Goal: Task Accomplishment & Management: Complete application form

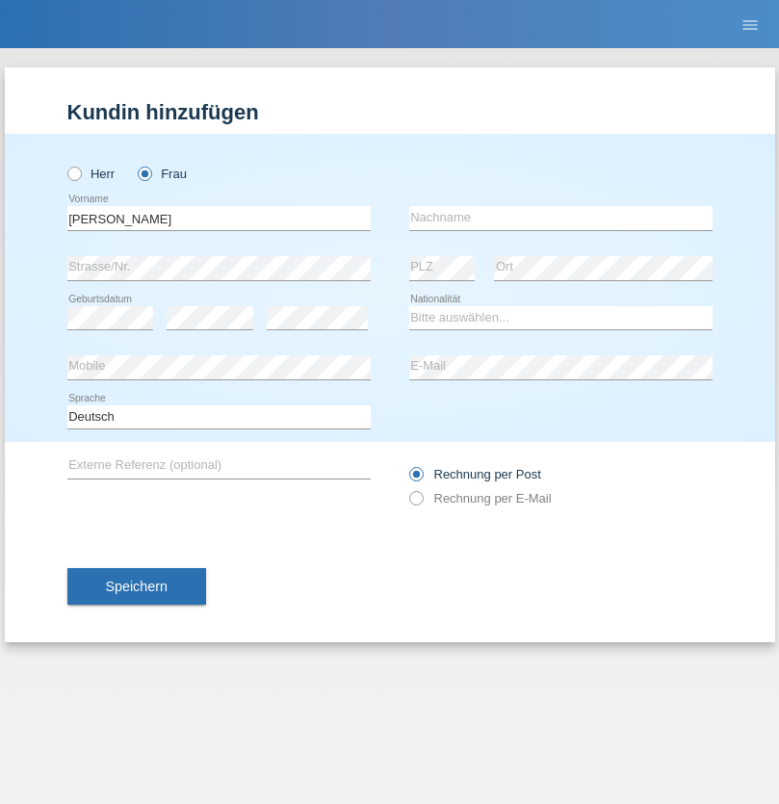
type input "[PERSON_NAME]"
click at [560, 218] on input "text" at bounding box center [560, 218] width 303 height 24
type input "[PERSON_NAME]"
select select "IT"
select select "C"
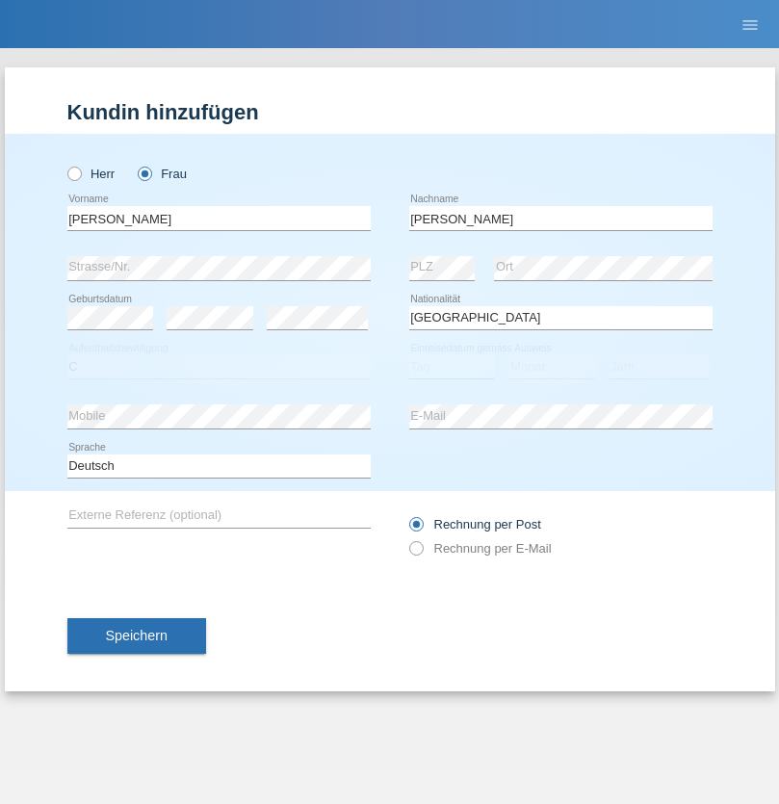
select select "14"
select select "09"
select select "2021"
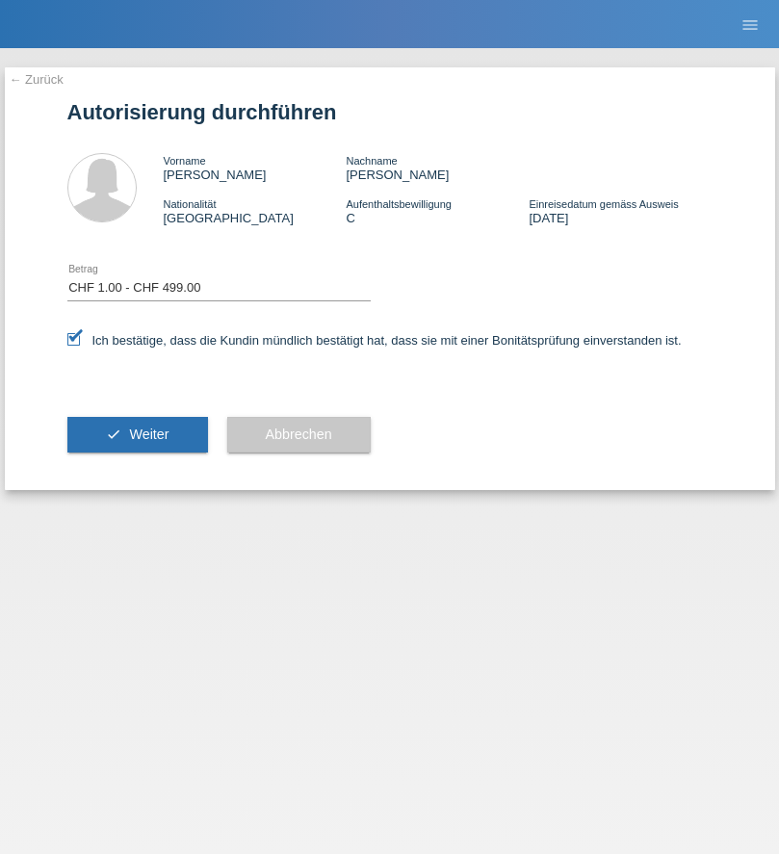
select select "1"
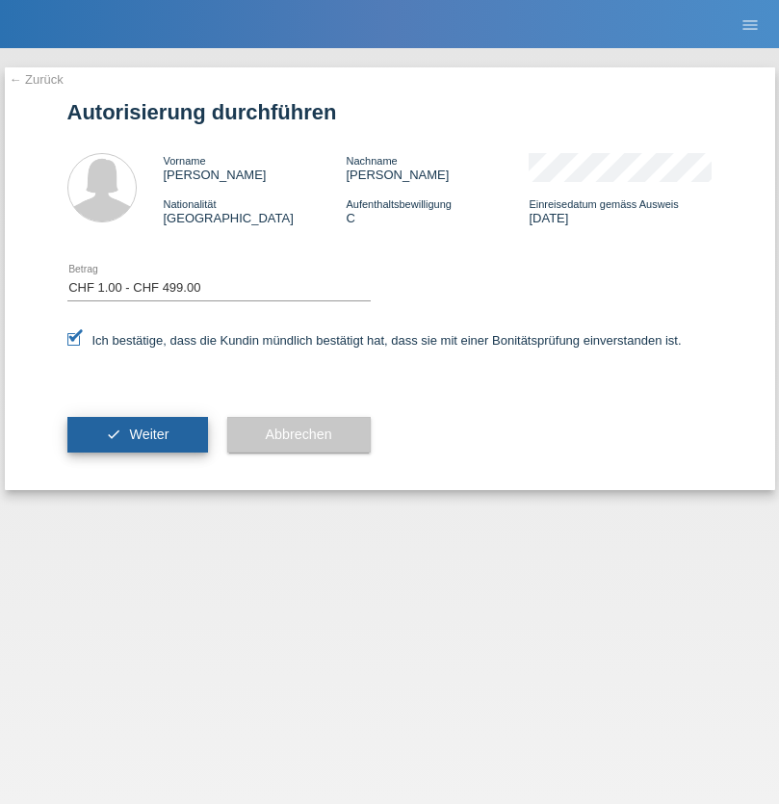
click at [137, 434] on span "Weiter" at bounding box center [148, 434] width 39 height 15
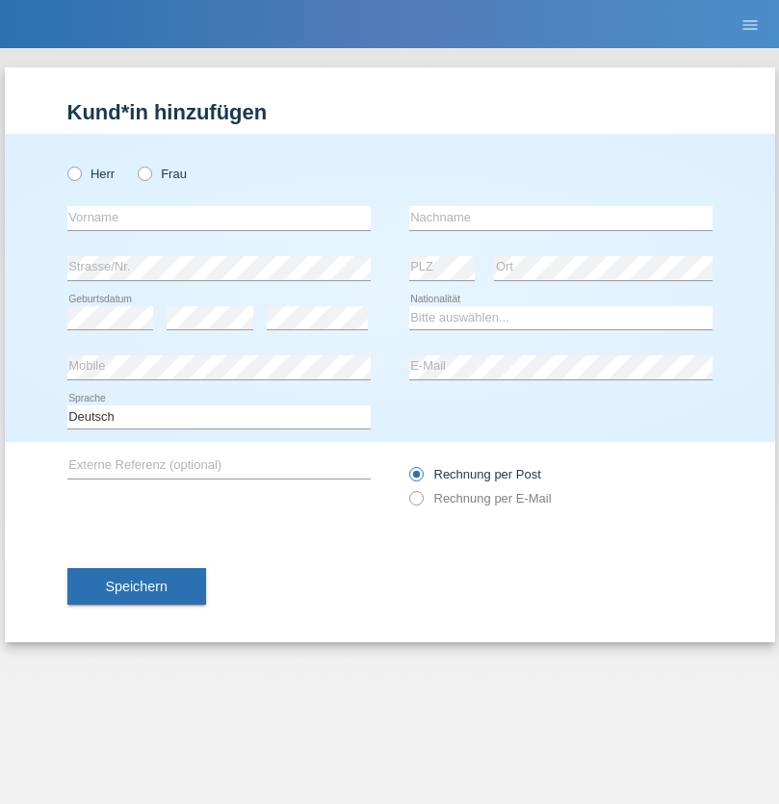
radio input "true"
click at [219, 218] on input "text" at bounding box center [218, 218] width 303 height 24
type input "[PERSON_NAME]"
click at [560, 218] on input "text" at bounding box center [560, 218] width 303 height 24
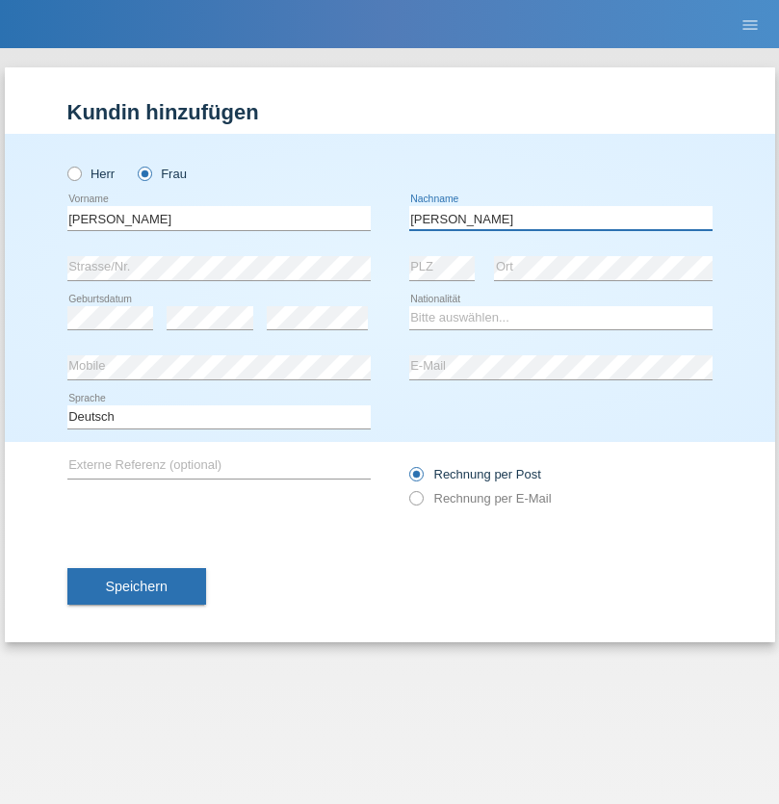
type input "[PERSON_NAME]"
select select "IT"
select select "C"
select select "14"
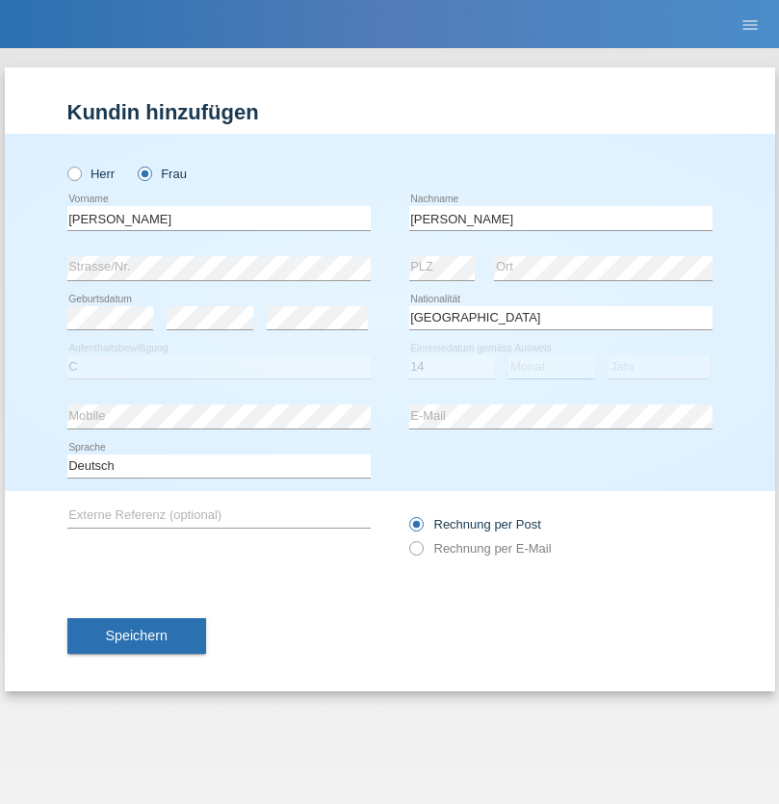
select select "09"
select select "2021"
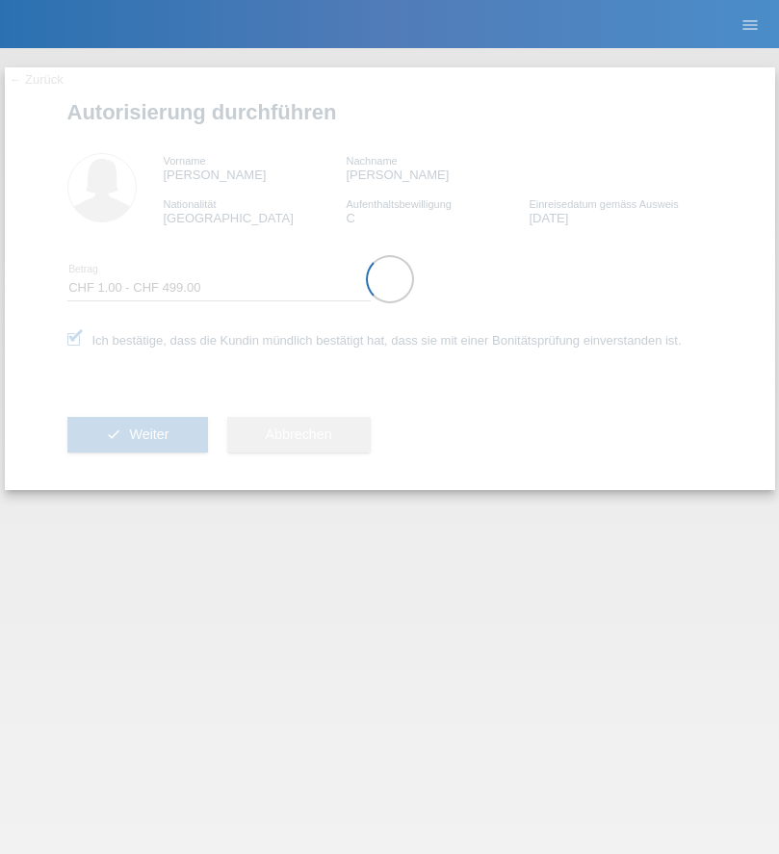
select select "1"
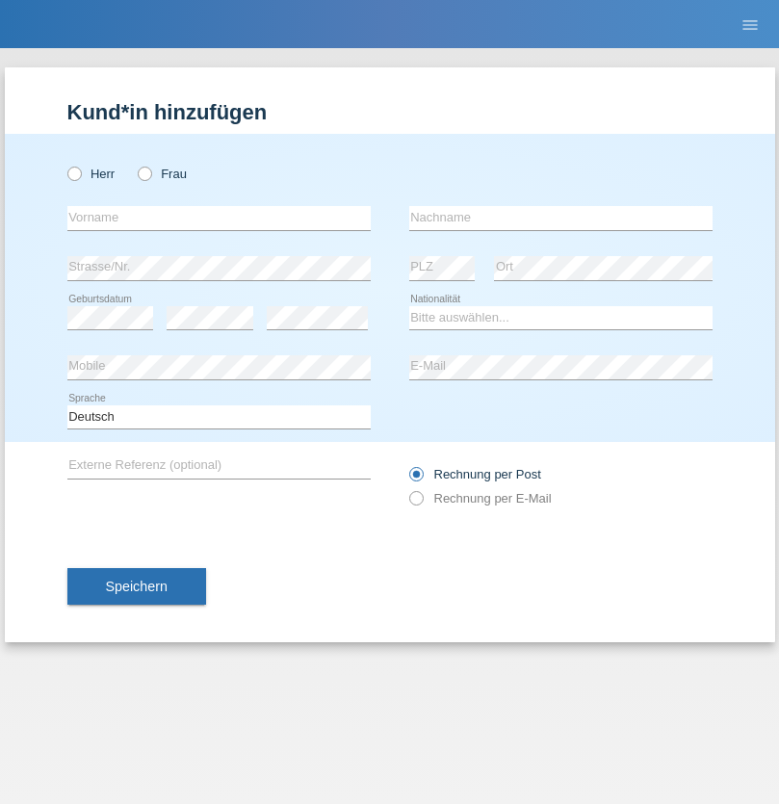
radio input "true"
click at [219, 218] on input "text" at bounding box center [218, 218] width 303 height 24
type input "Saverio Dustin"
click at [560, 218] on input "text" at bounding box center [560, 218] width 303 height 24
type input "Kunz"
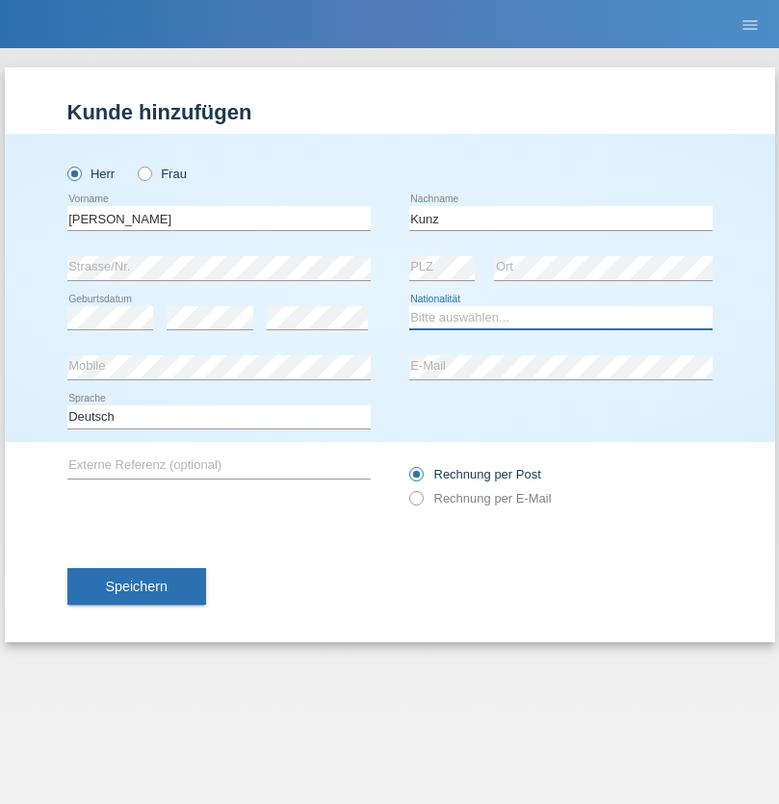
select select "CH"
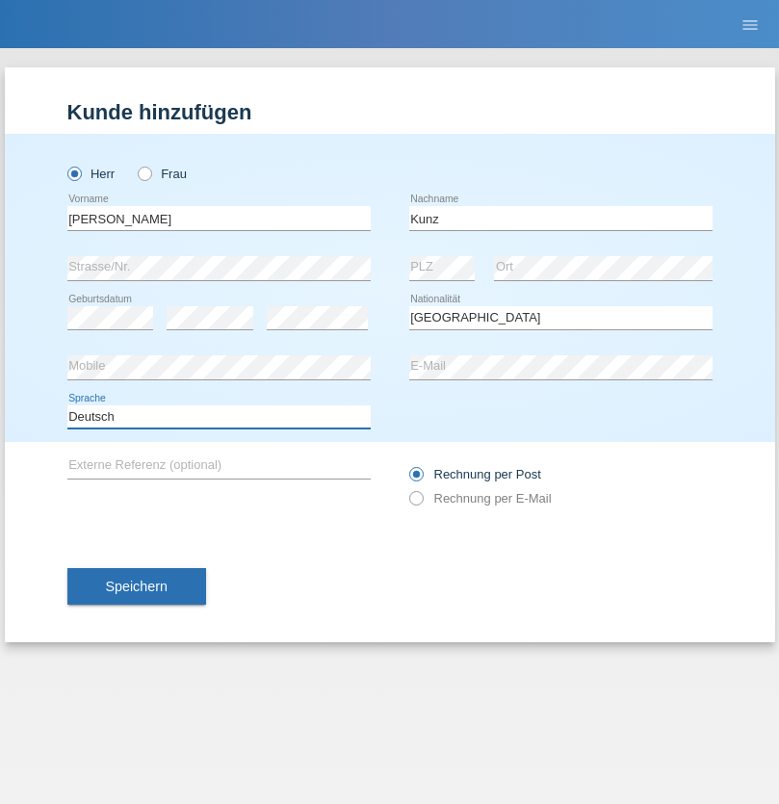
select select "en"
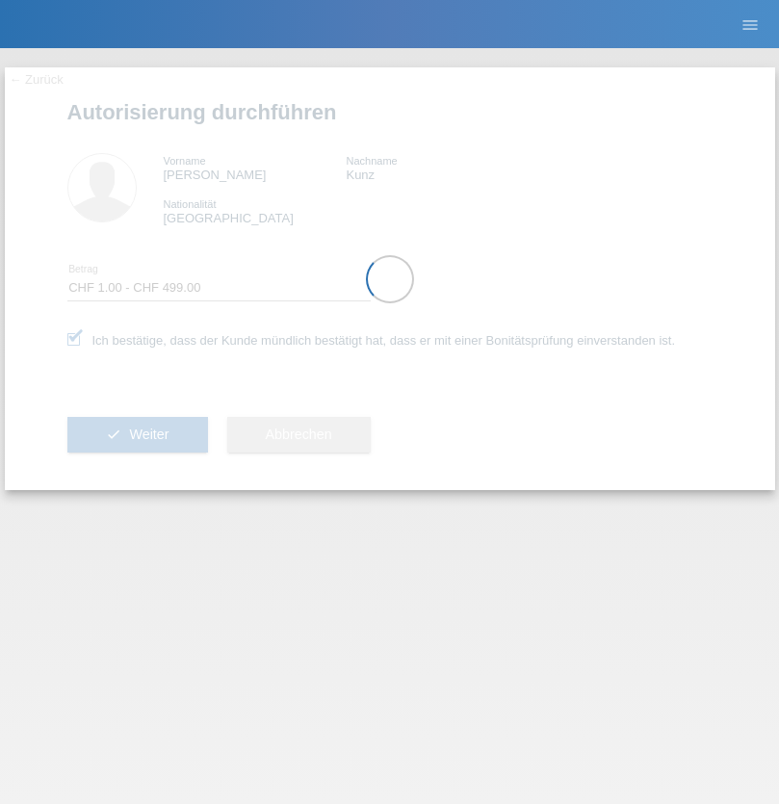
select select "1"
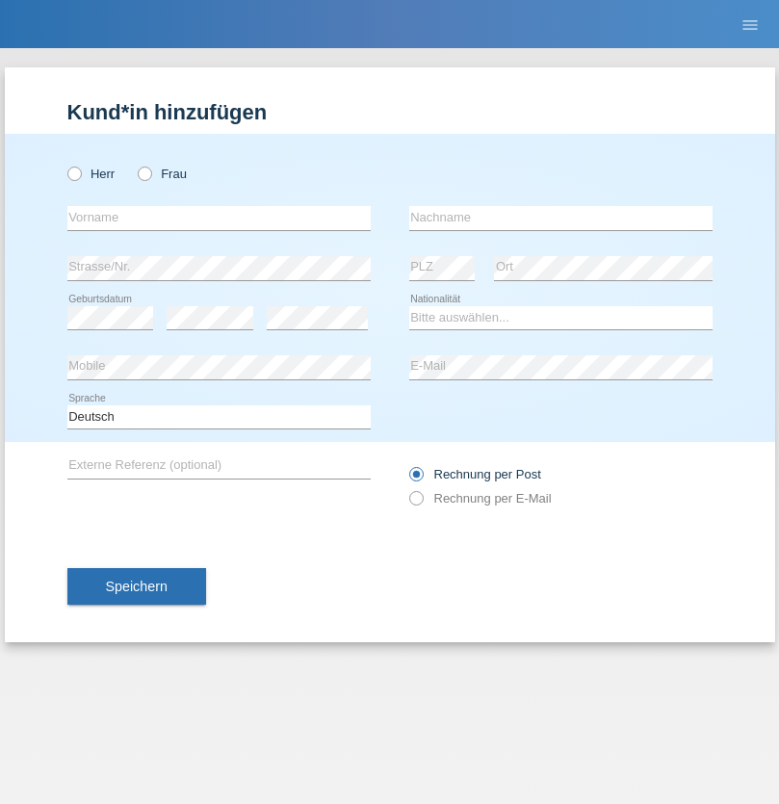
radio input "true"
click at [219, 218] on input "text" at bounding box center [218, 218] width 303 height 24
type input "karin"
click at [560, 218] on input "text" at bounding box center [560, 218] width 303 height 24
type input "singer"
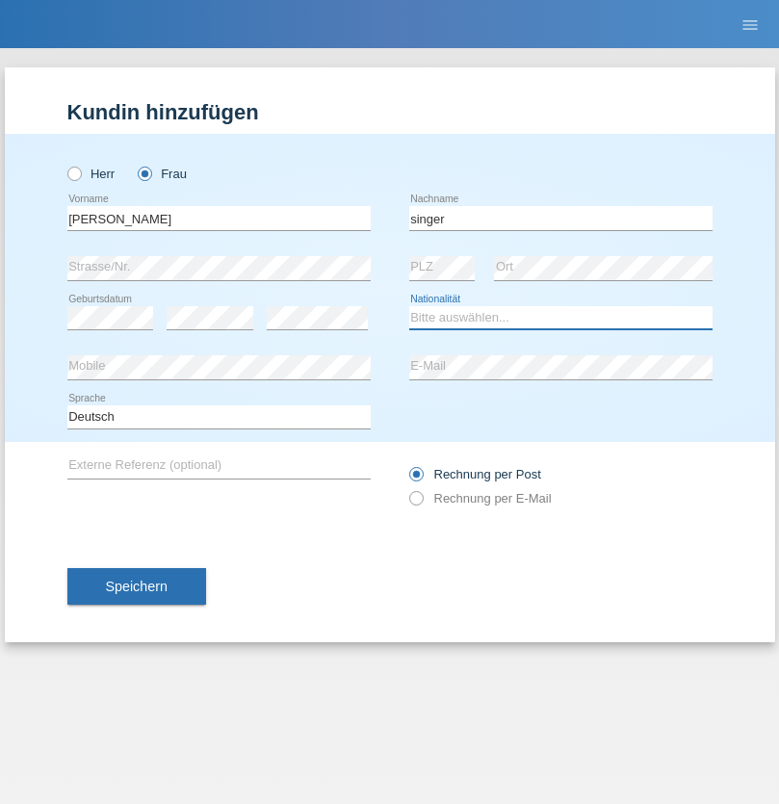
select select "CH"
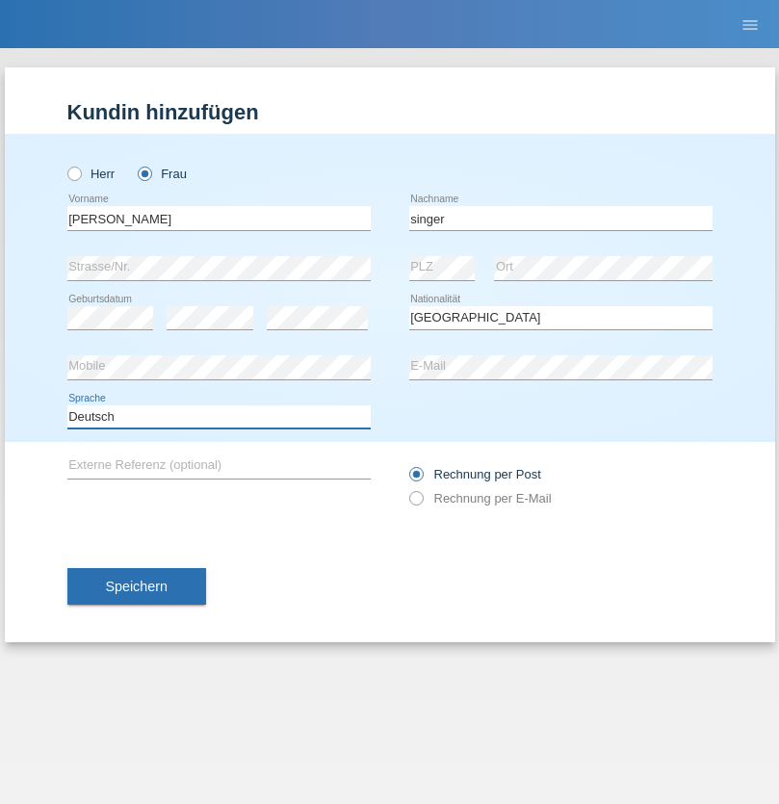
select select "en"
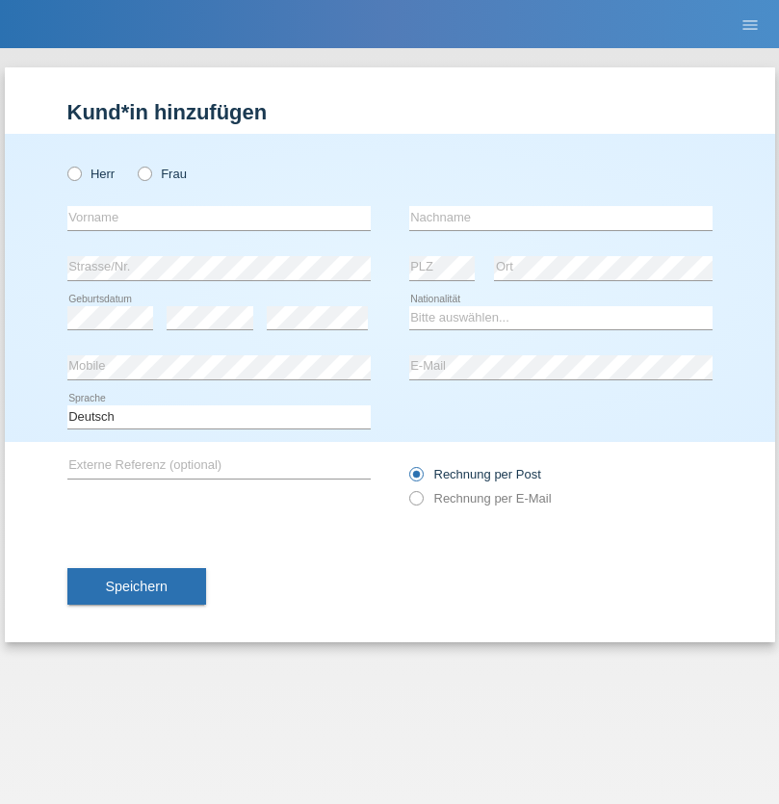
radio input "true"
click at [219, 218] on input "text" at bounding box center [218, 218] width 303 height 24
type input "Ivann"
click at [560, 218] on input "text" at bounding box center [560, 218] width 303 height 24
type input "Calderon"
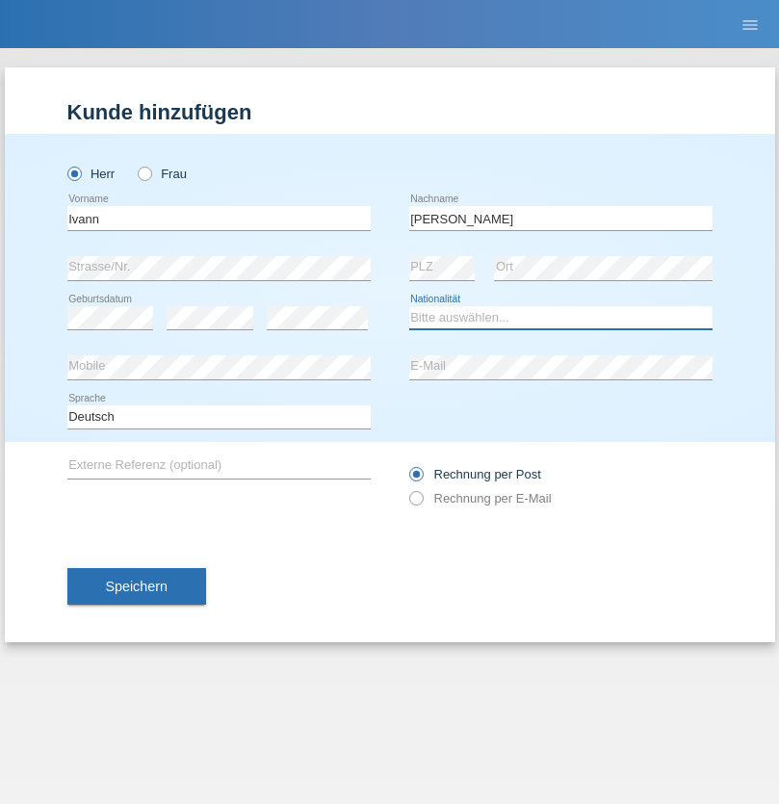
select select "IT"
select select "C"
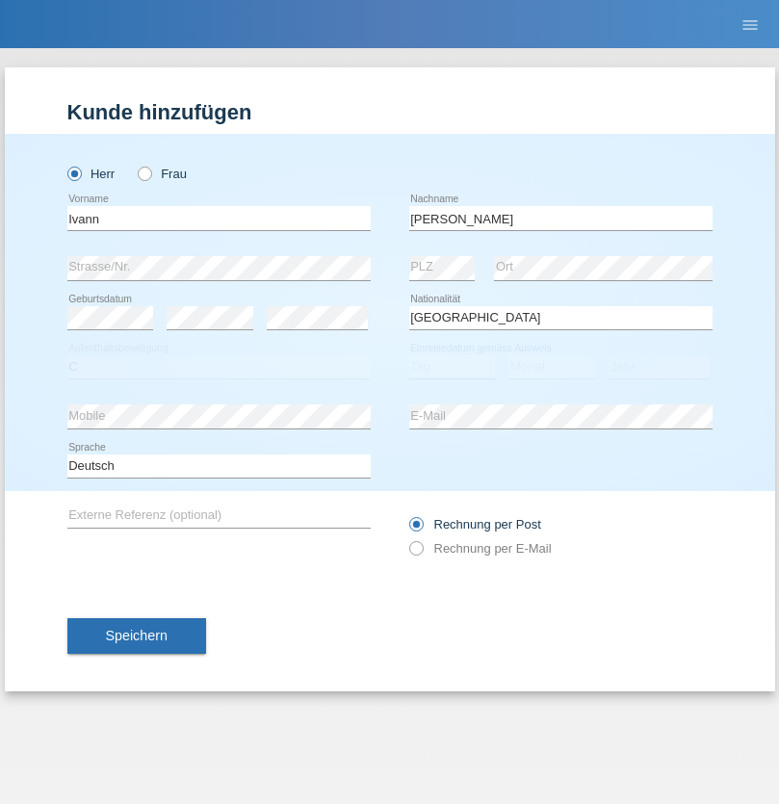
select select "07"
select select "11"
select select "1990"
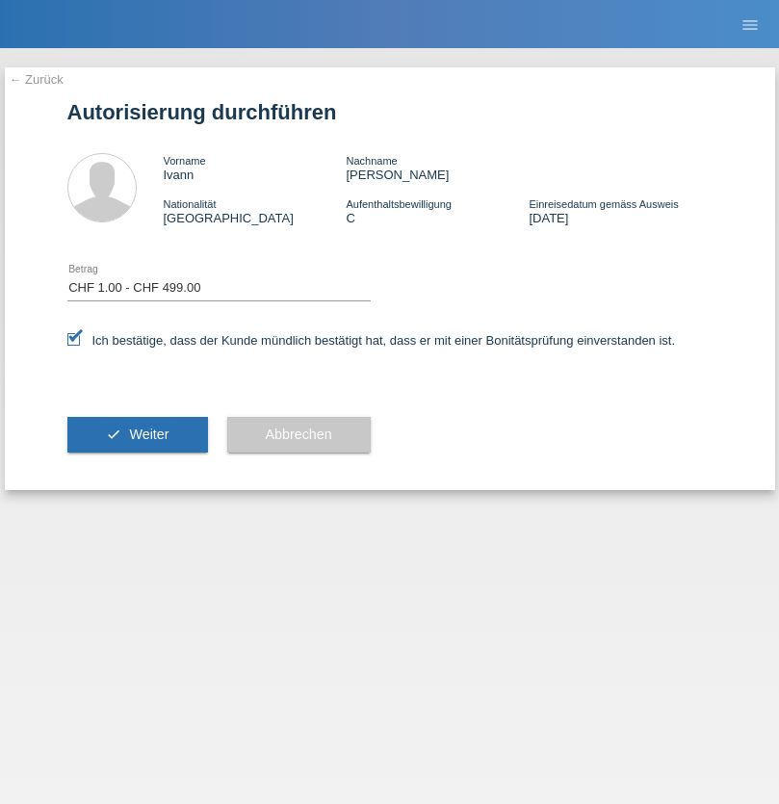
select select "1"
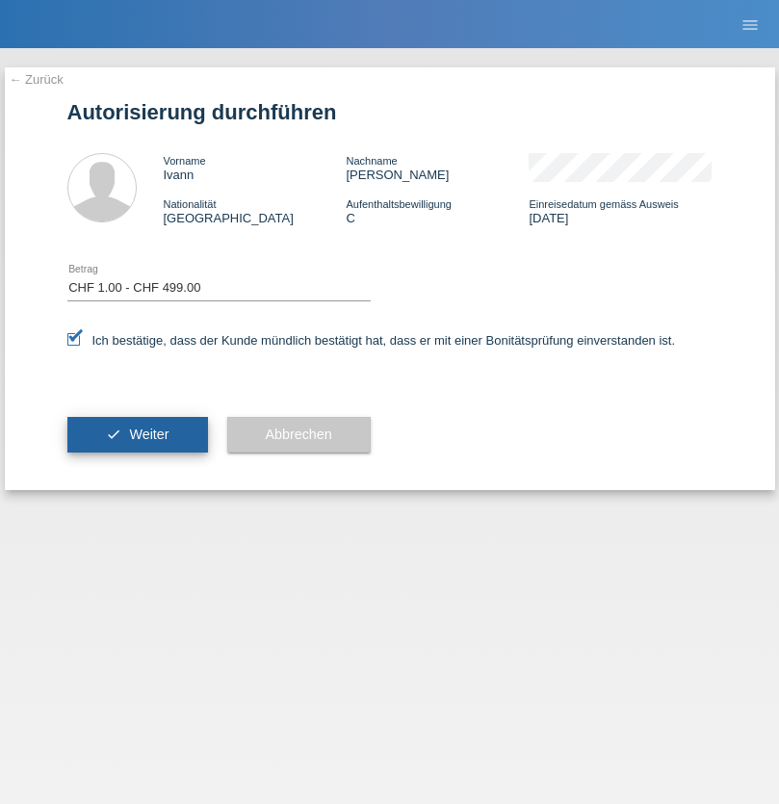
click at [137, 434] on span "Weiter" at bounding box center [148, 434] width 39 height 15
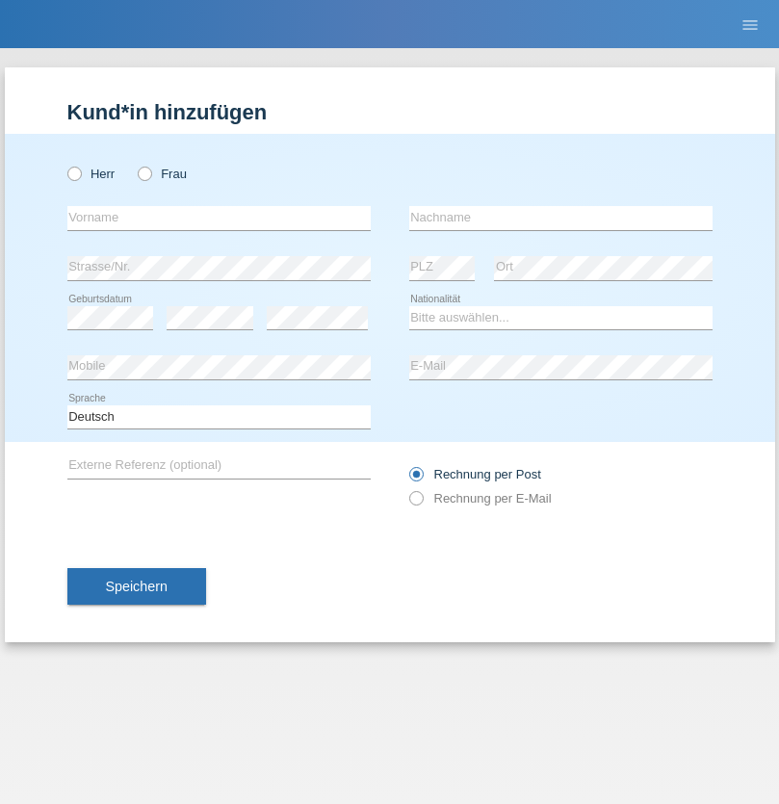
radio input "true"
click at [219, 218] on input "text" at bounding box center [218, 218] width 303 height 24
type input "Dagmar"
click at [560, 218] on input "text" at bounding box center [560, 218] width 303 height 24
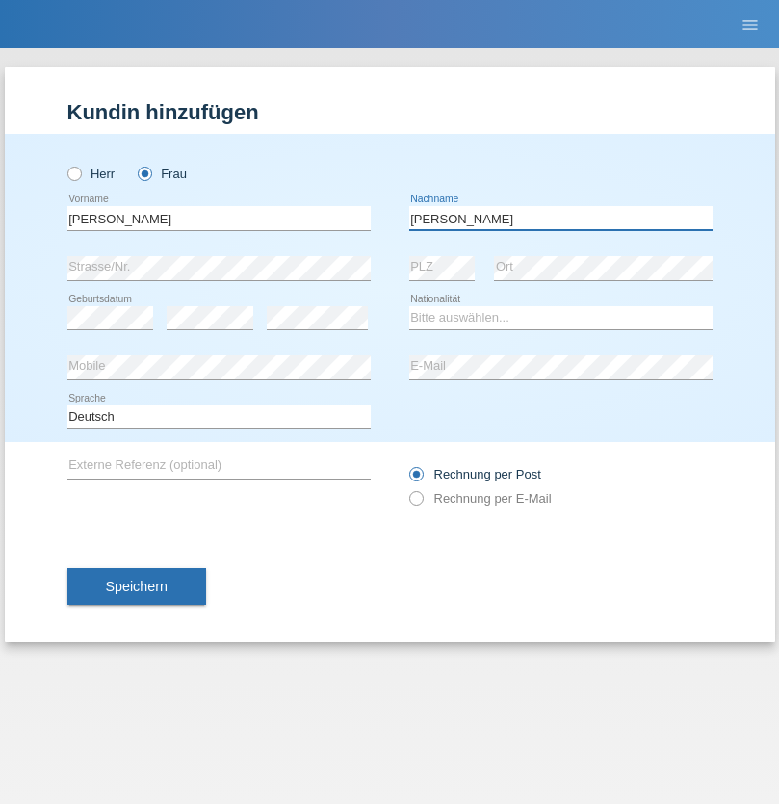
type input "Reusser"
select select "CH"
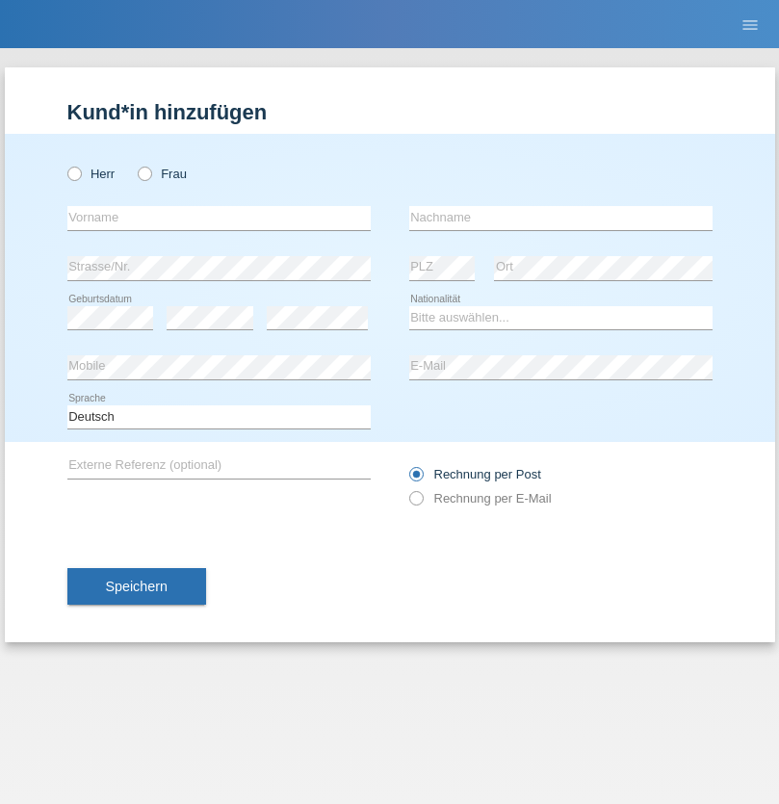
radio input "true"
click at [219, 218] on input "text" at bounding box center [218, 218] width 303 height 24
type input "Jaison"
click at [560, 218] on input "text" at bounding box center [560, 218] width 303 height 24
type input "Gex"
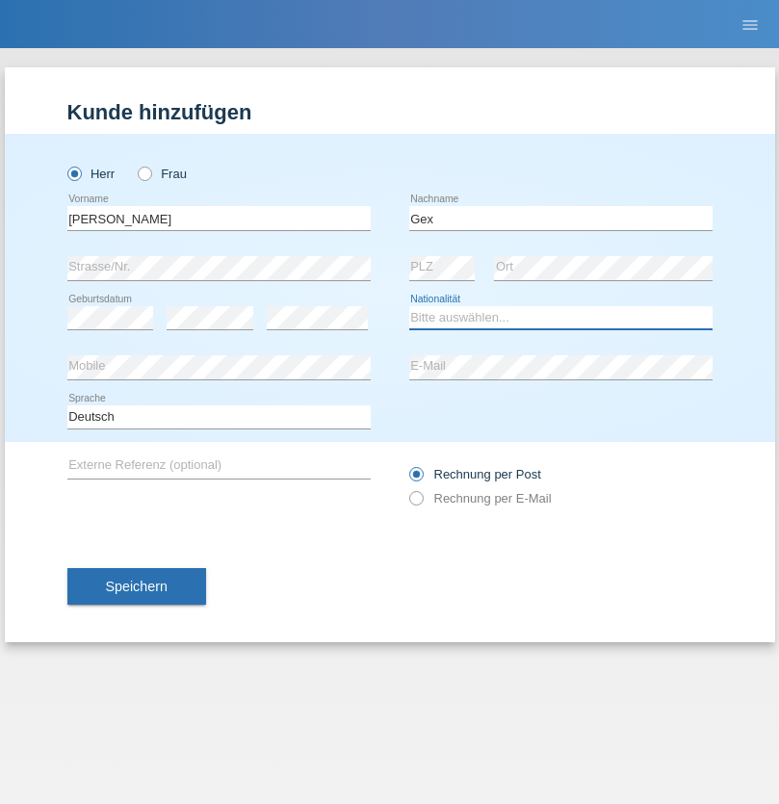
select select "CH"
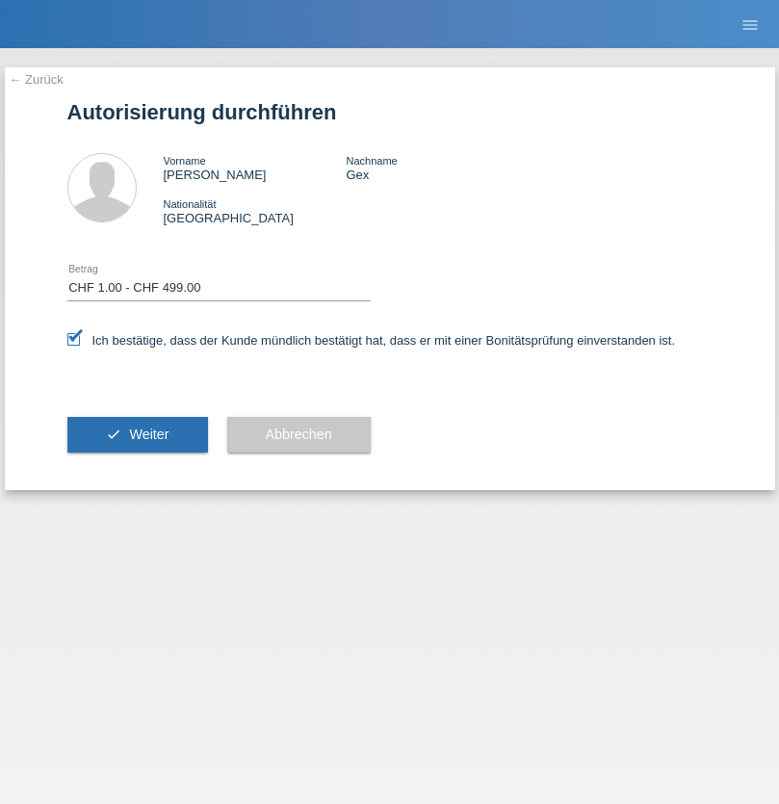
select select "1"
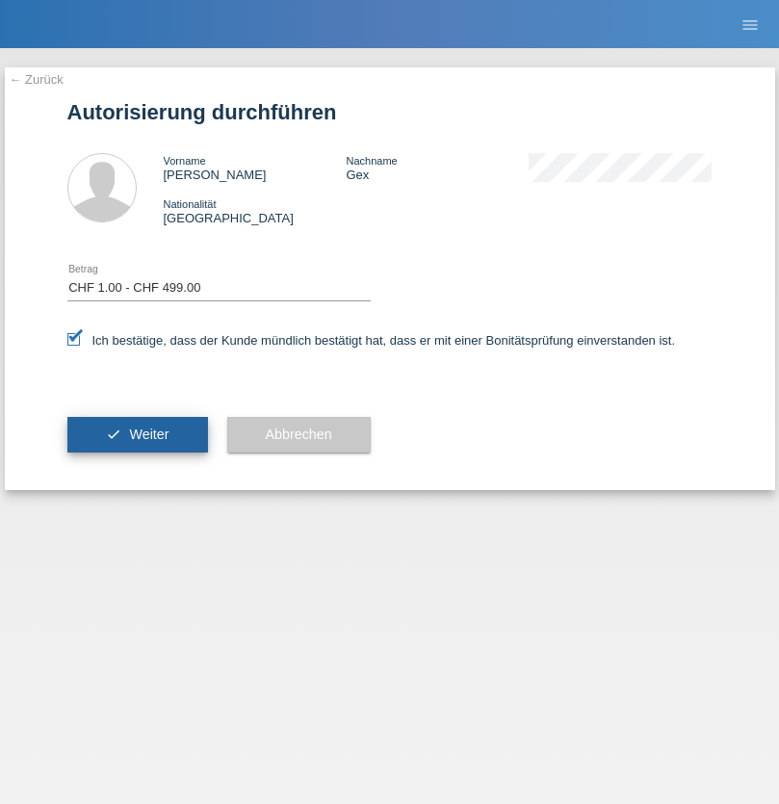
click at [137, 434] on span "Weiter" at bounding box center [148, 434] width 39 height 15
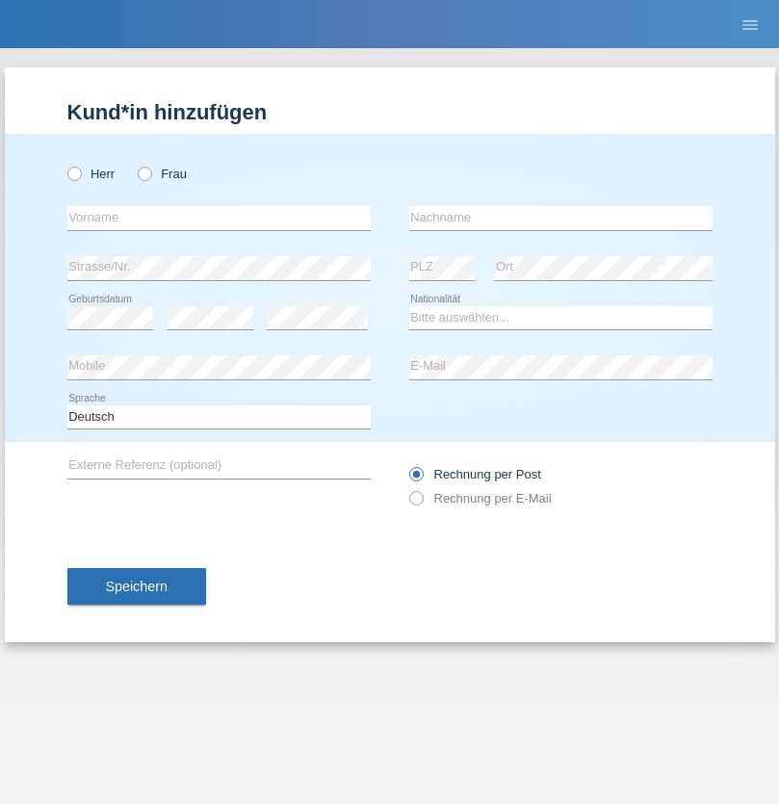
radio input "true"
click at [219, 218] on input "text" at bounding box center [218, 218] width 303 height 24
type input "Camille"
click at [560, 218] on input "text" at bounding box center [560, 218] width 303 height 24
type input "Gex"
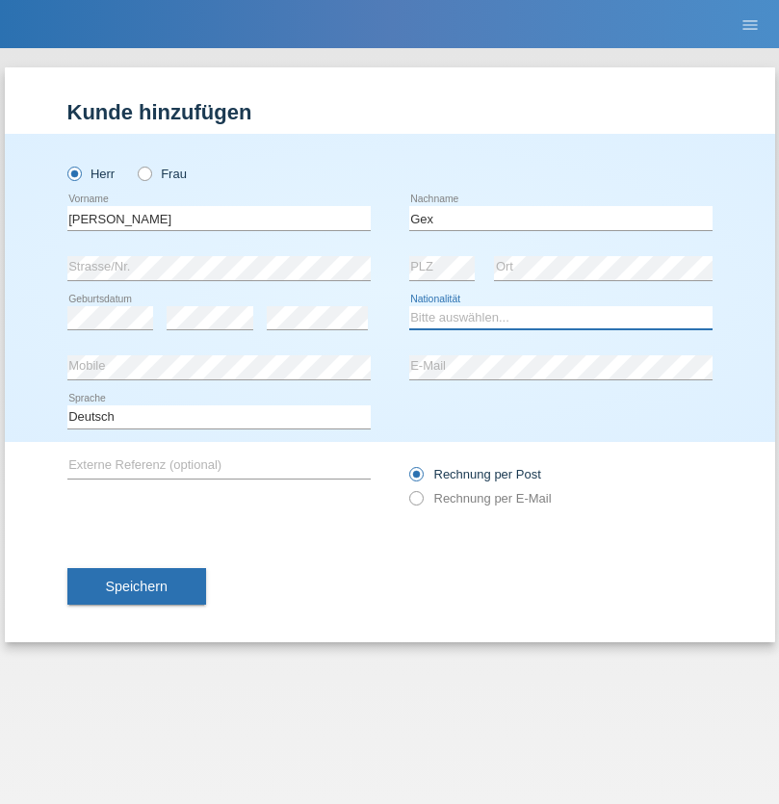
select select "CH"
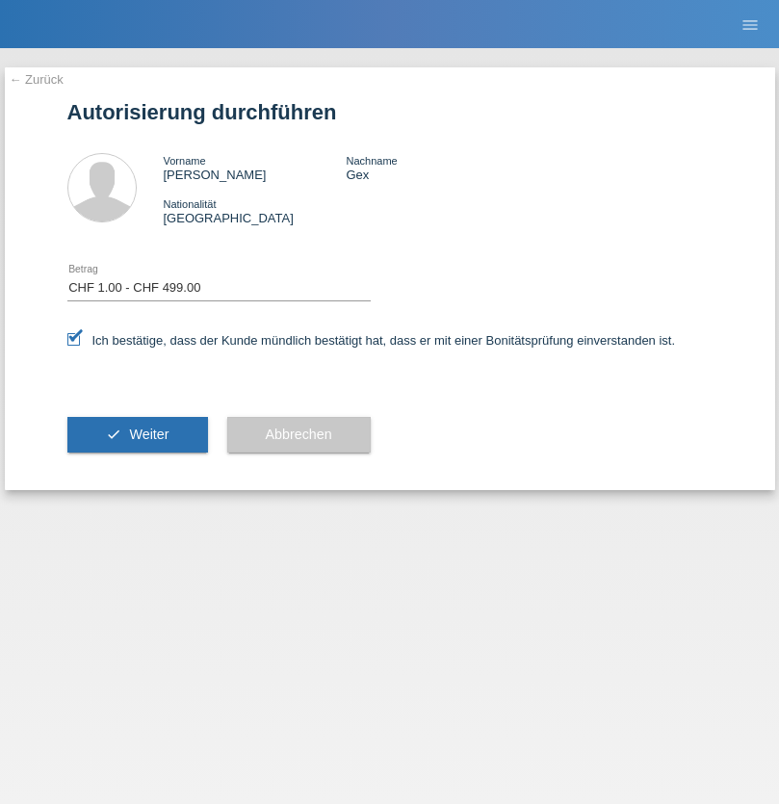
select select "1"
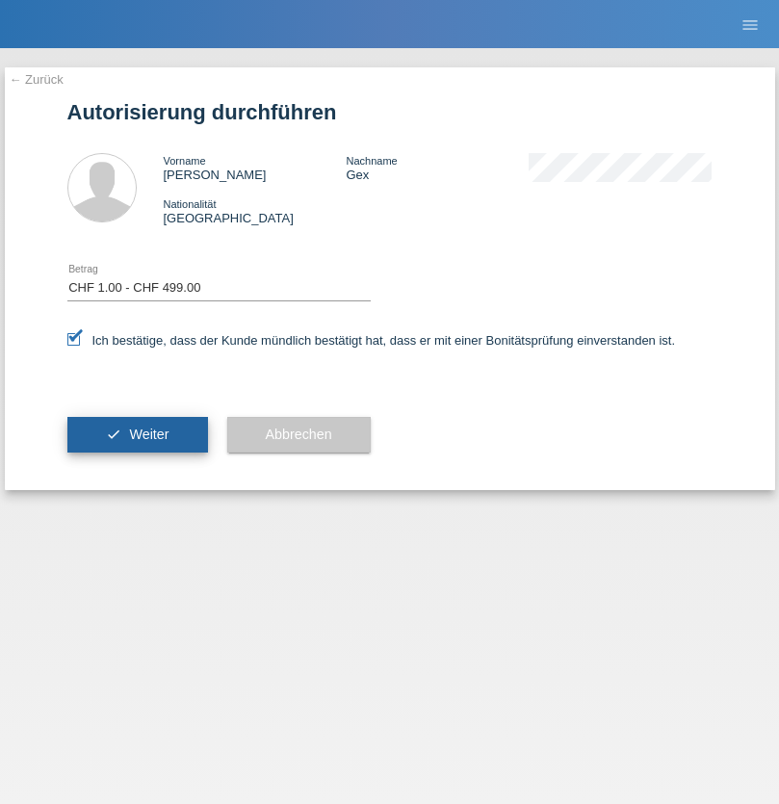
click at [137, 434] on span "Weiter" at bounding box center [148, 434] width 39 height 15
